Goal: Information Seeking & Learning: Learn about a topic

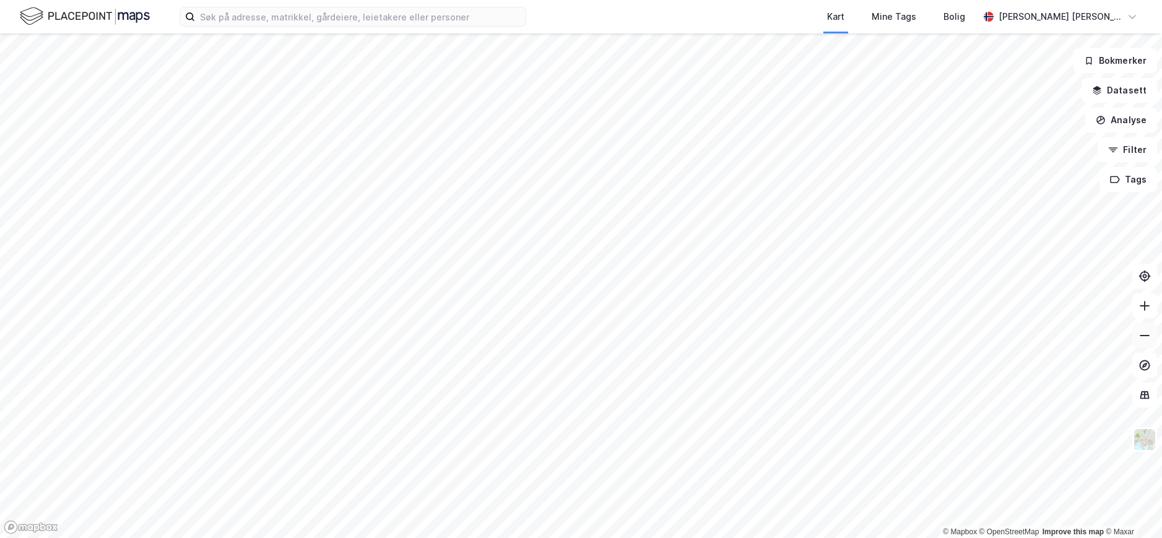
click at [1147, 337] on icon at bounding box center [1145, 335] width 12 height 12
click at [1145, 306] on icon at bounding box center [1144, 306] width 1 height 10
click at [1147, 304] on icon at bounding box center [1145, 306] width 12 height 12
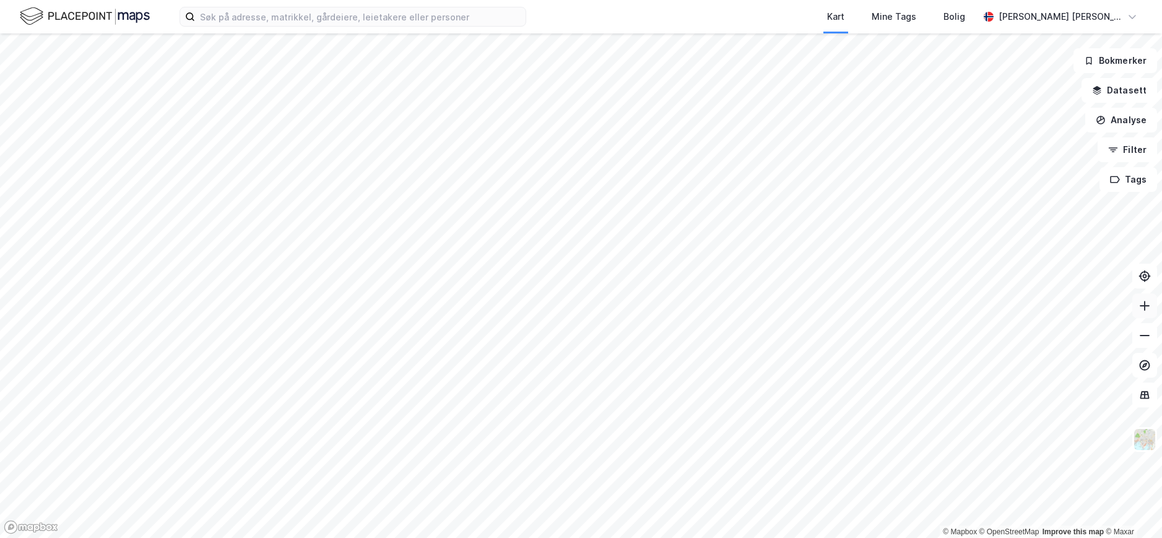
click at [1147, 304] on icon at bounding box center [1145, 306] width 12 height 12
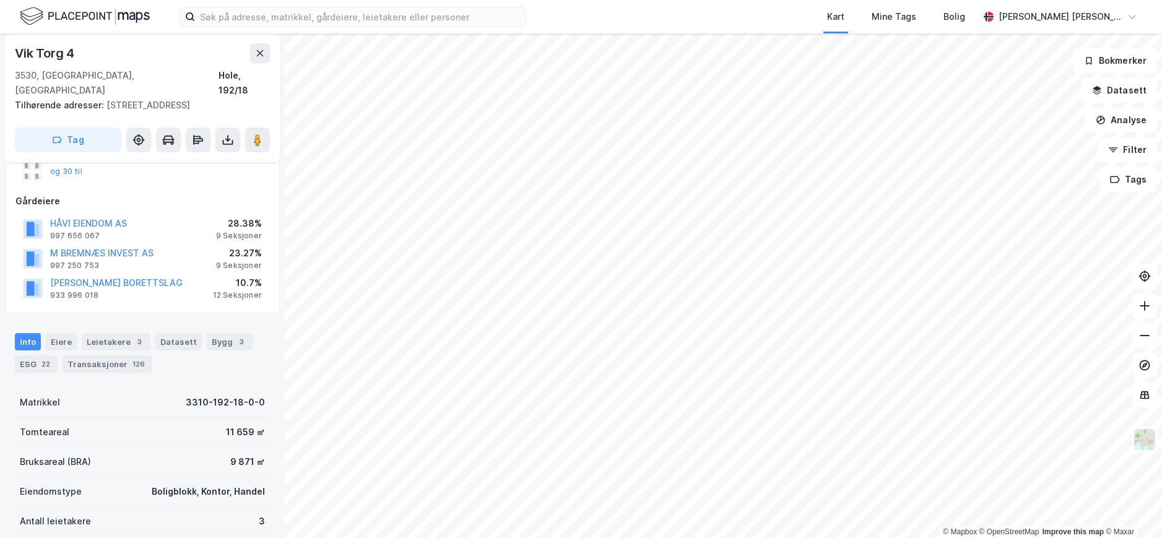
scroll to position [124, 0]
click at [102, 336] on div "Leietakere 3" at bounding box center [116, 344] width 69 height 17
